Goal: Task Accomplishment & Management: Manage account settings

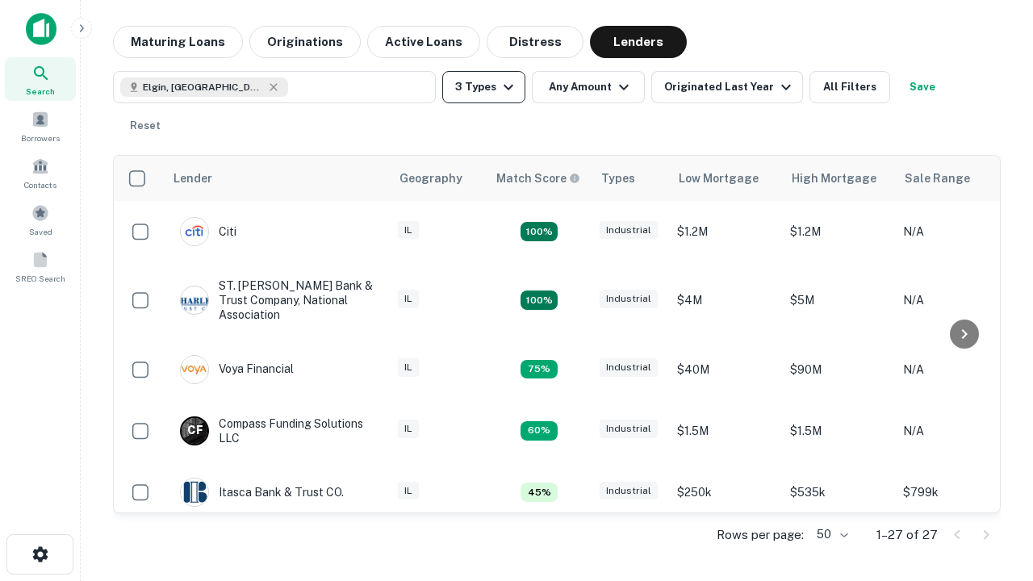
click at [483, 87] on button "3 Types" at bounding box center [483, 87] width 83 height 32
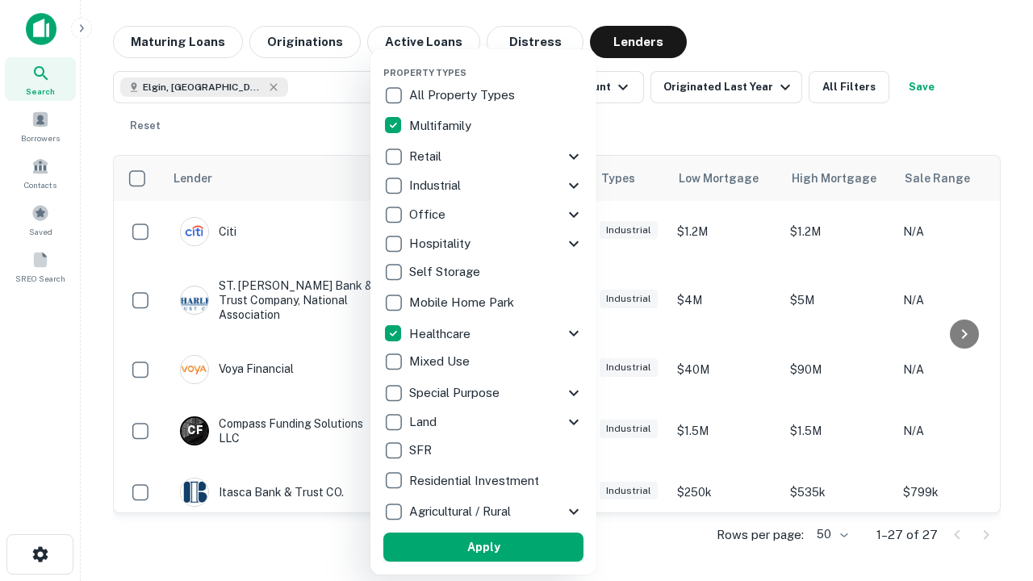
click at [483, 547] on button "Apply" at bounding box center [483, 547] width 200 height 29
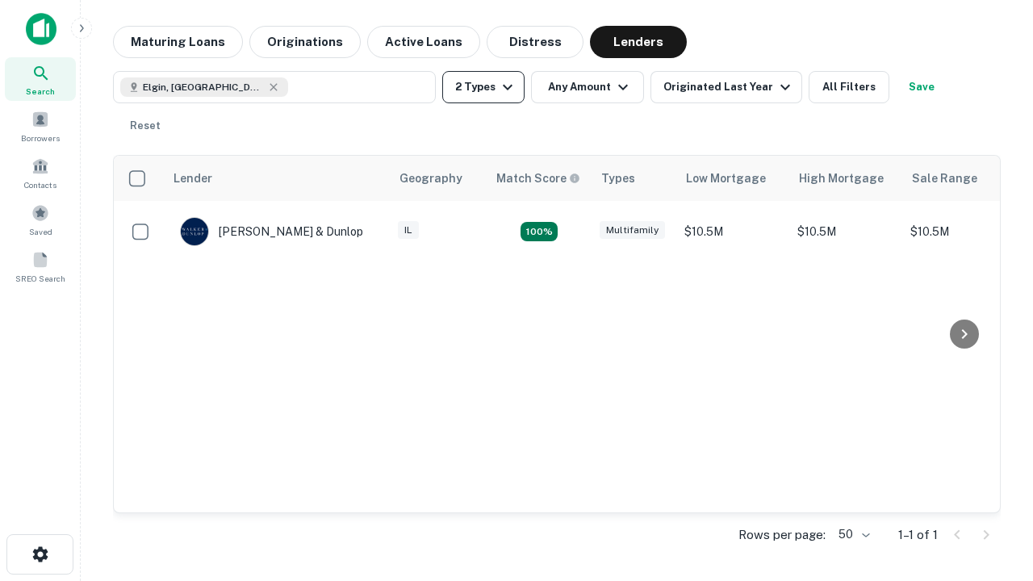
click at [483, 87] on button "2 Types" at bounding box center [483, 87] width 82 height 32
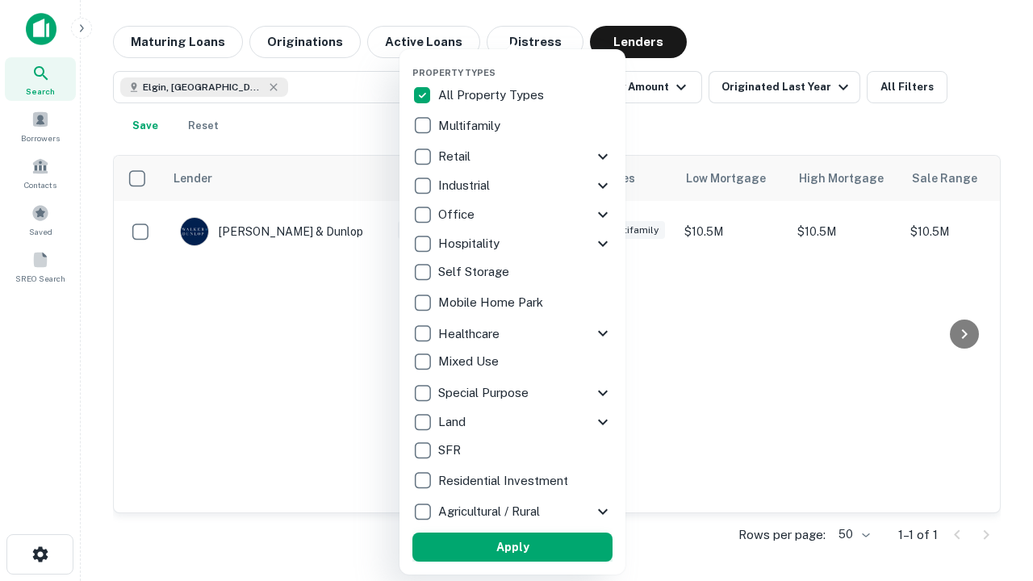
click at [513, 547] on button "Apply" at bounding box center [512, 547] width 200 height 29
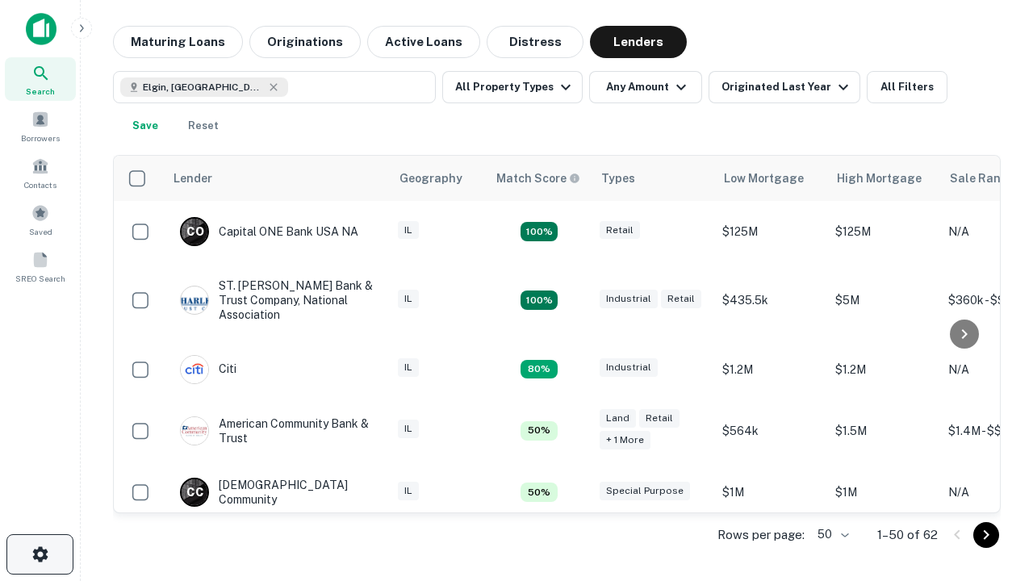
click at [40, 555] on icon "button" at bounding box center [40, 554] width 19 height 19
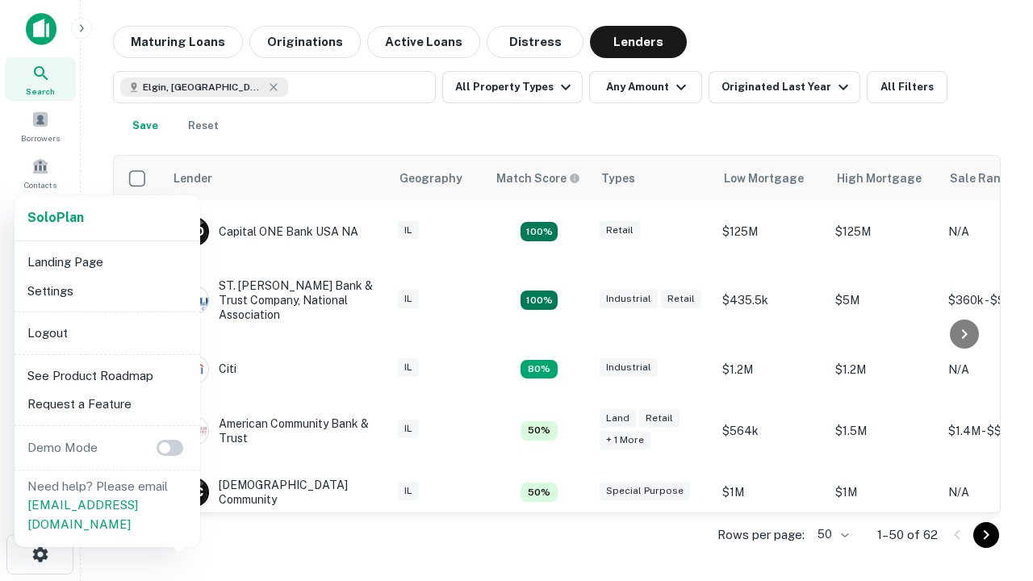
click at [107, 333] on li "Logout" at bounding box center [107, 333] width 173 height 29
